Goal: Transaction & Acquisition: Book appointment/travel/reservation

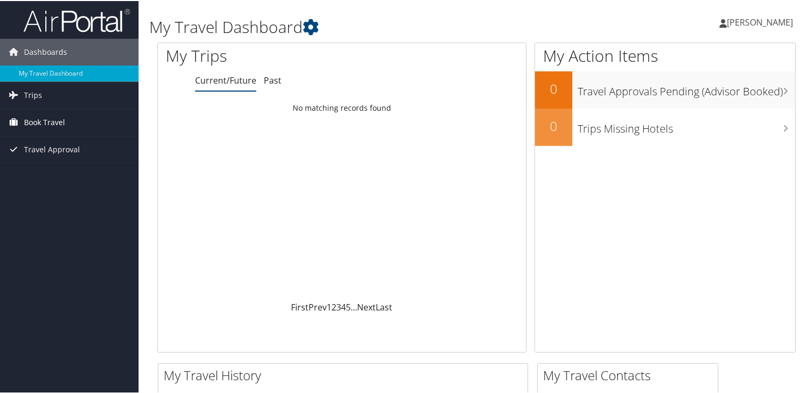
click at [49, 125] on span "Book Travel" at bounding box center [44, 121] width 41 height 27
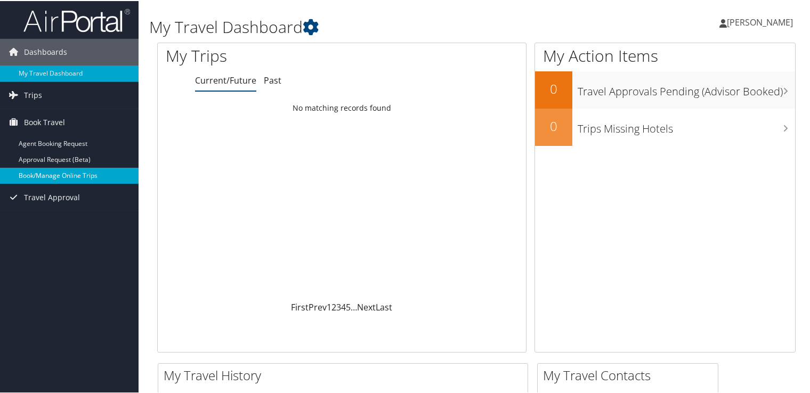
click at [56, 178] on link "Book/Manage Online Trips" at bounding box center [69, 175] width 139 height 16
click at [761, 24] on span "[PERSON_NAME]" at bounding box center [760, 21] width 66 height 12
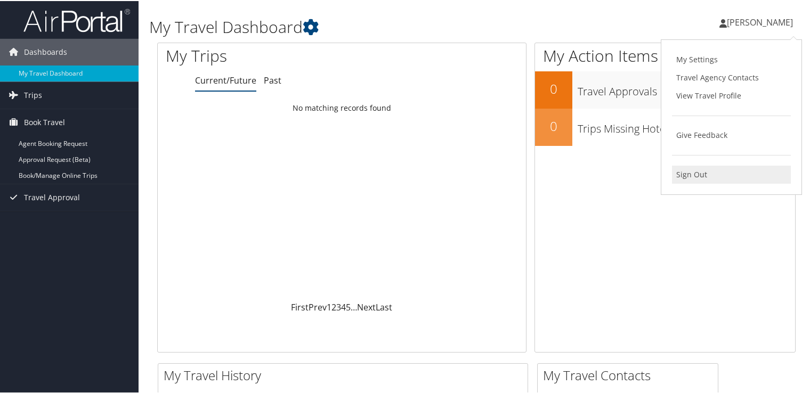
click at [689, 172] on link "Sign Out" at bounding box center [731, 174] width 119 height 18
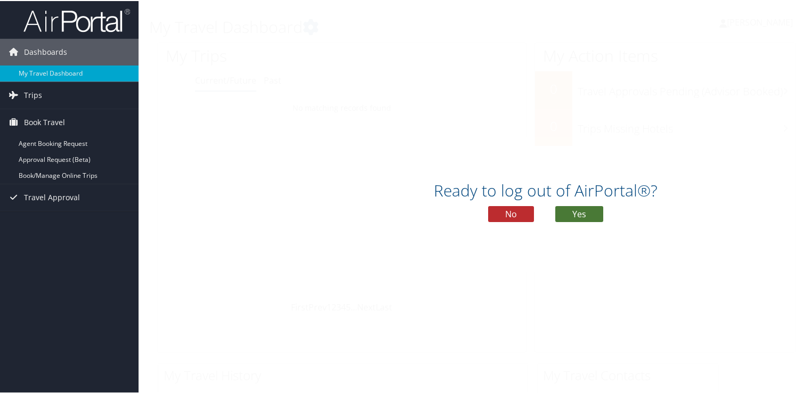
click at [574, 210] on button "Yes" at bounding box center [580, 213] width 48 height 16
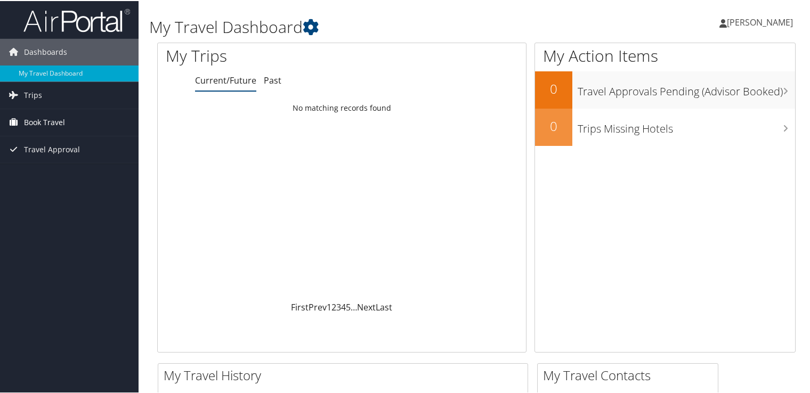
click at [53, 125] on span "Book Travel" at bounding box center [44, 121] width 41 height 27
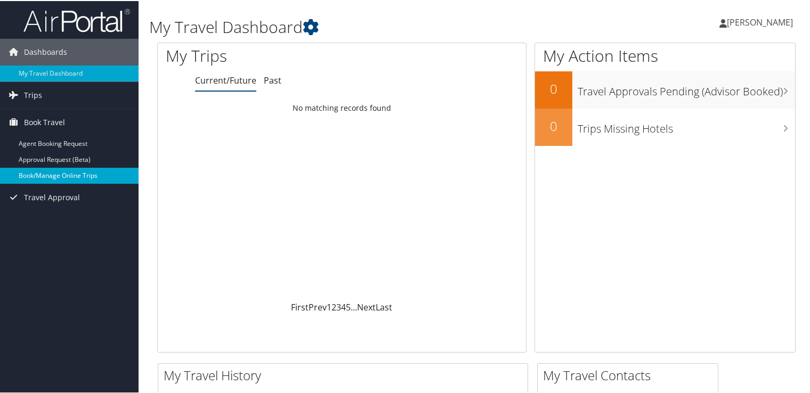
click at [54, 177] on link "Book/Manage Online Trips" at bounding box center [69, 175] width 139 height 16
